Goal: Check status: Check status

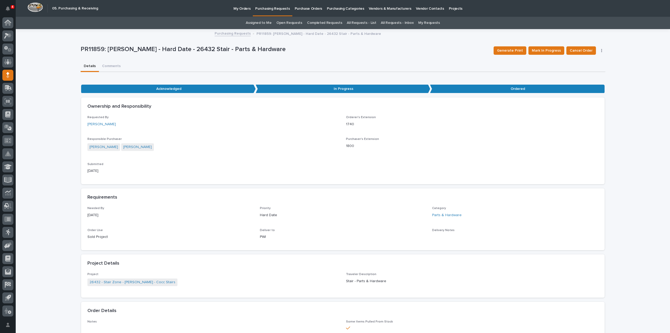
click at [252, 23] on link "Assigned to Me" at bounding box center [259, 23] width 26 height 12
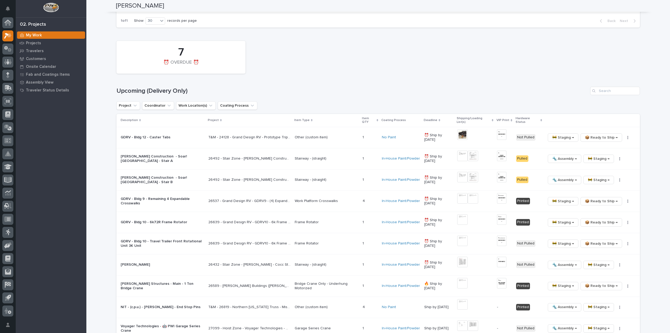
scroll to position [628, 0]
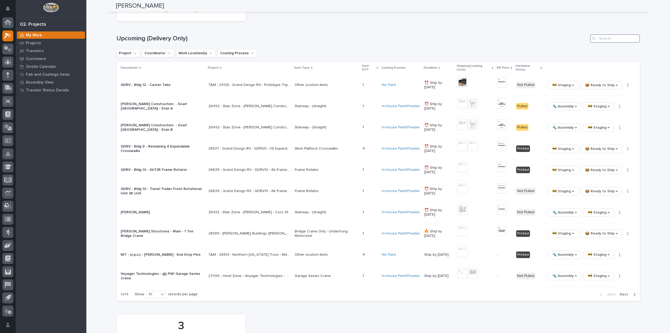
click at [612, 36] on input "Search" at bounding box center [615, 38] width 50 height 8
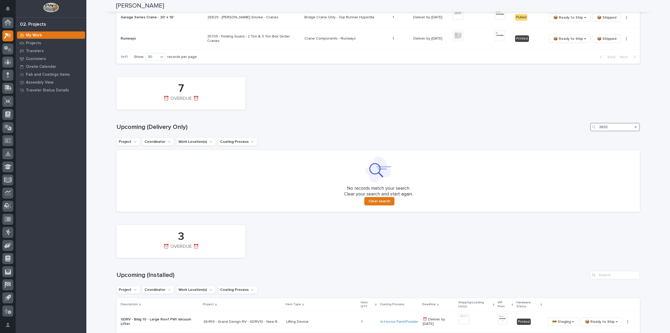
scroll to position [592, 0]
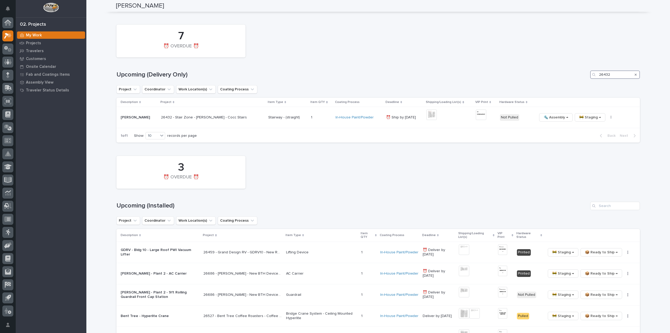
type input "26432"
